Goal: Task Accomplishment & Management: Manage account settings

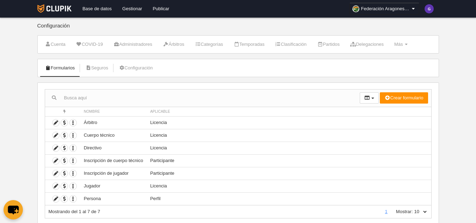
scroll to position [20, 0]
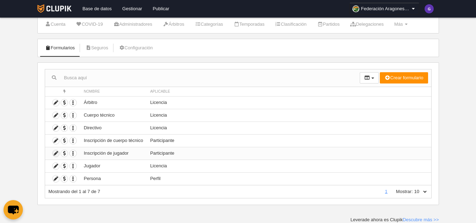
click at [56, 153] on icon at bounding box center [55, 153] width 7 height 7
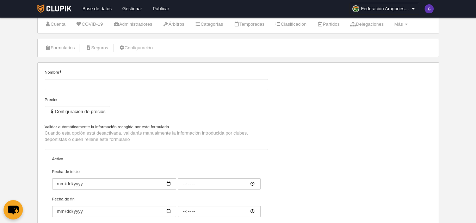
type input "Inscripción de jugador"
checkbox input "true"
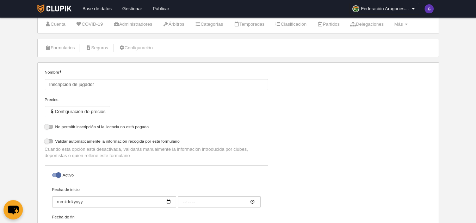
select select "selected"
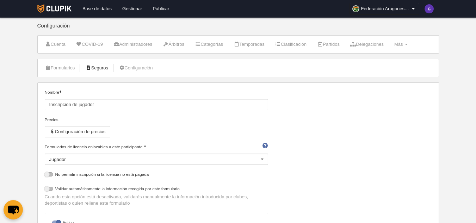
click at [101, 69] on link "Seguros" at bounding box center [96, 68] width 31 height 11
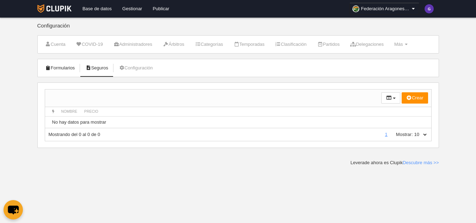
click at [56, 67] on link "Formularios" at bounding box center [60, 68] width 38 height 11
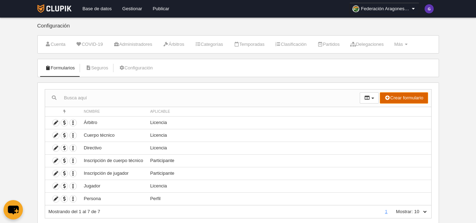
click at [388, 98] on icon "button" at bounding box center [387, 97] width 6 height 5
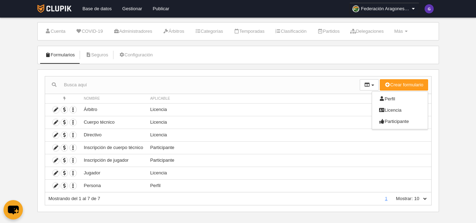
scroll to position [20, 0]
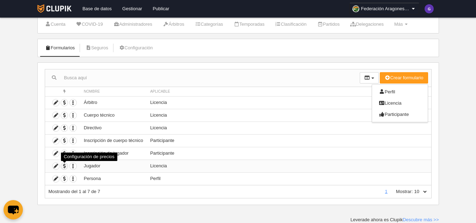
click at [64, 166] on span "button" at bounding box center [64, 166] width 7 height 7
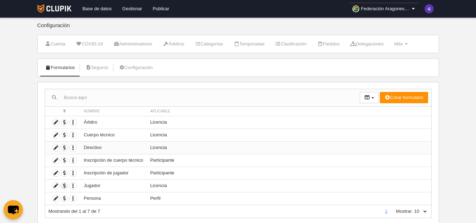
scroll to position [0, 0]
click at [175, 44] on link "Árbitros" at bounding box center [173, 44] width 29 height 11
